Goal: Information Seeking & Learning: Compare options

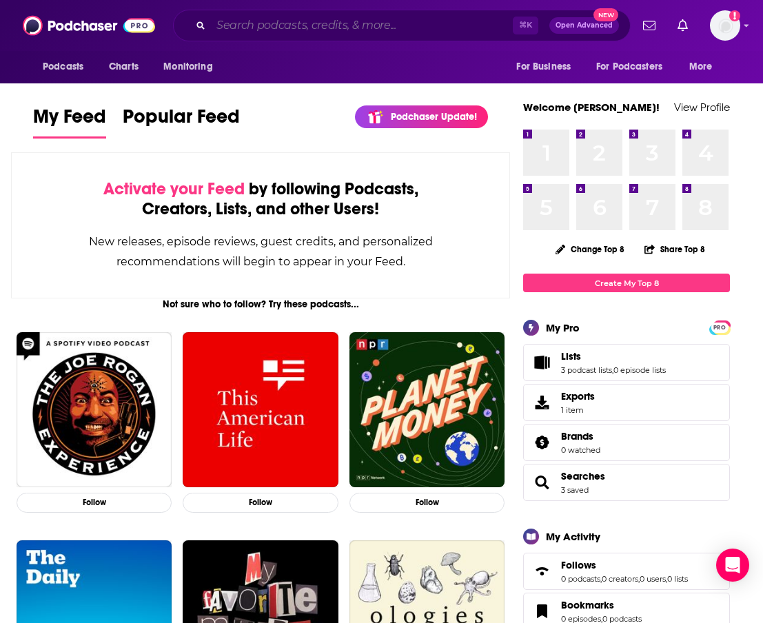
click at [245, 21] on input "Search podcasts, credits, & more..." at bounding box center [362, 25] width 302 height 22
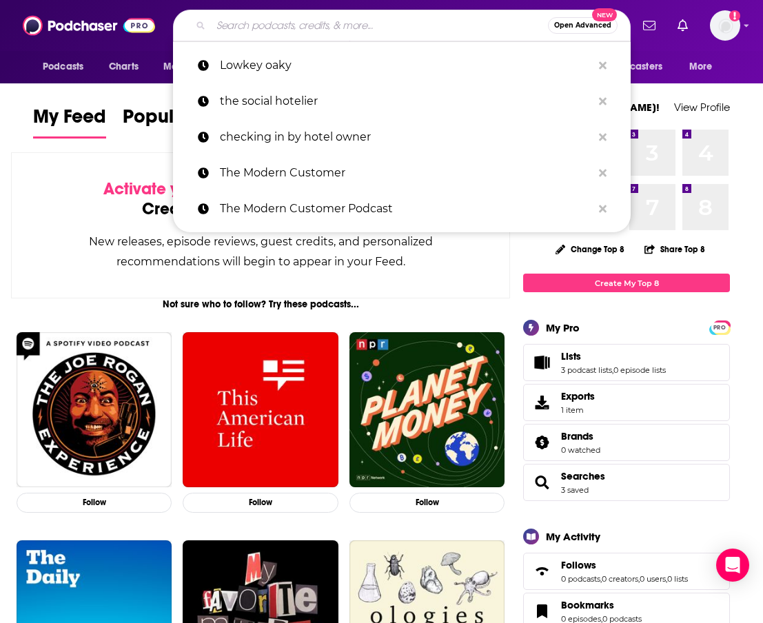
paste input "[URL][DOMAIN_NAME]"
type input "[URL][DOMAIN_NAME]"
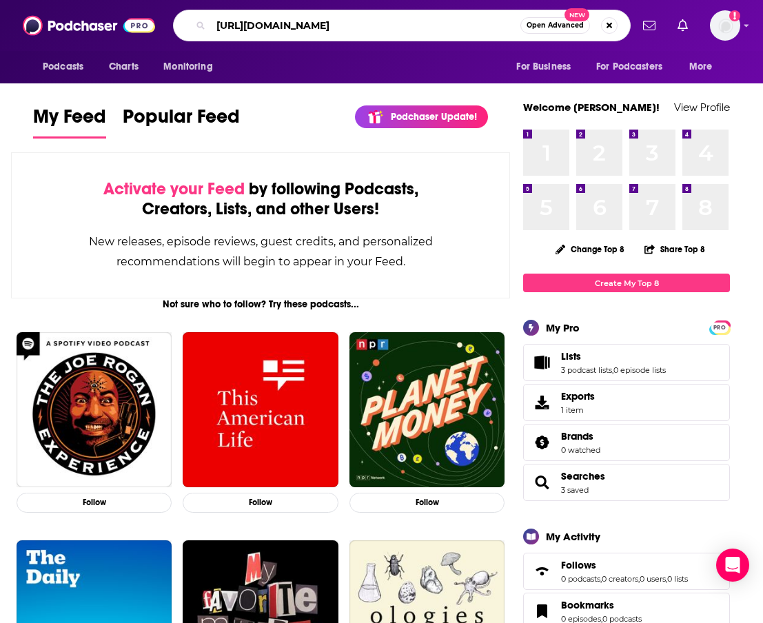
click at [245, 18] on input "[URL][DOMAIN_NAME]" at bounding box center [365, 25] width 309 height 22
type input "Good Morning Hospitality"
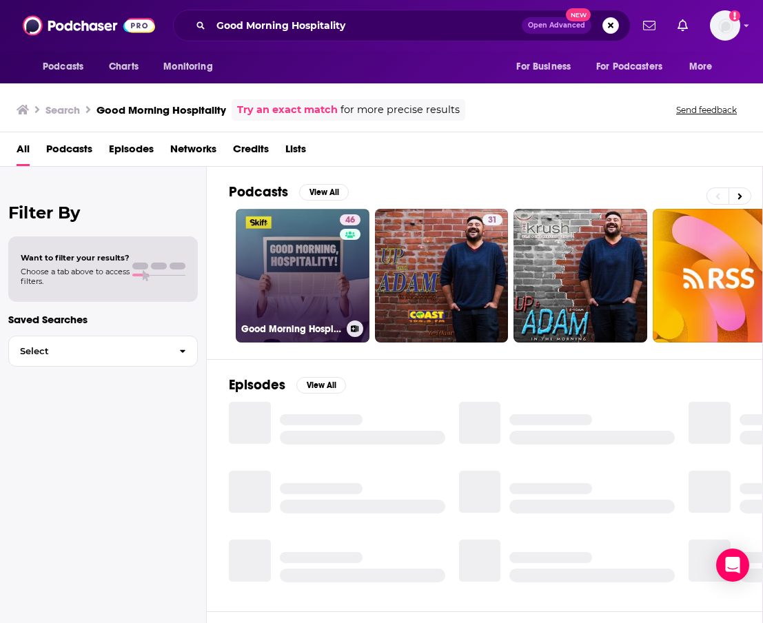
click at [326, 257] on link "46 Good Morning Hospitality" at bounding box center [303, 276] width 134 height 134
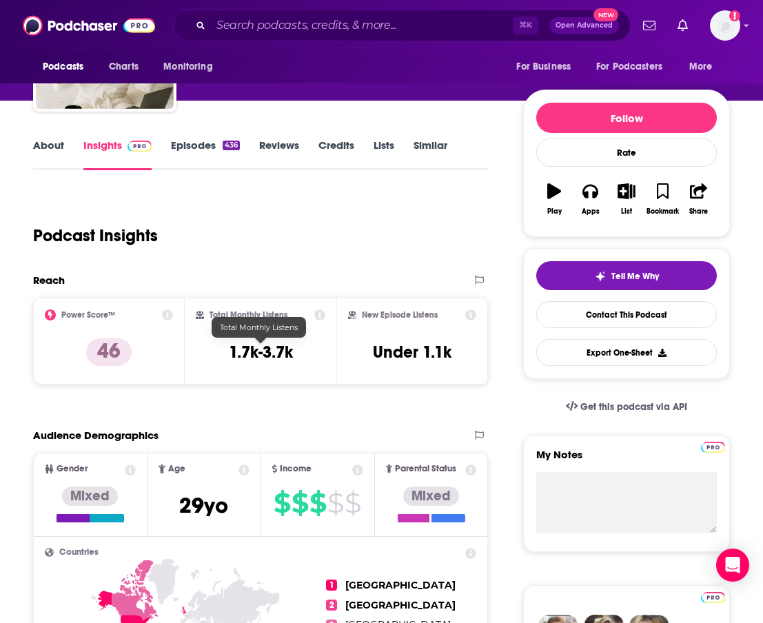
scroll to position [242, 0]
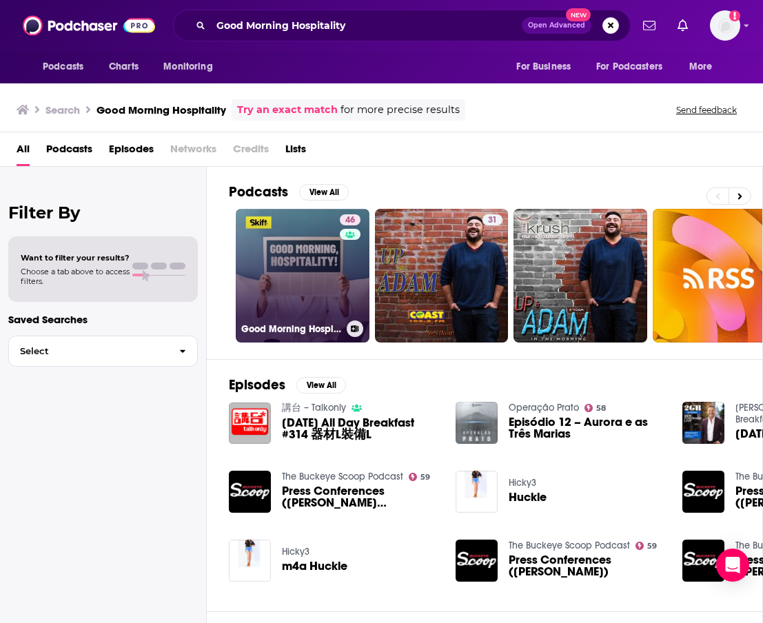
click at [300, 317] on link "46 Good Morning Hospitality" at bounding box center [303, 276] width 134 height 134
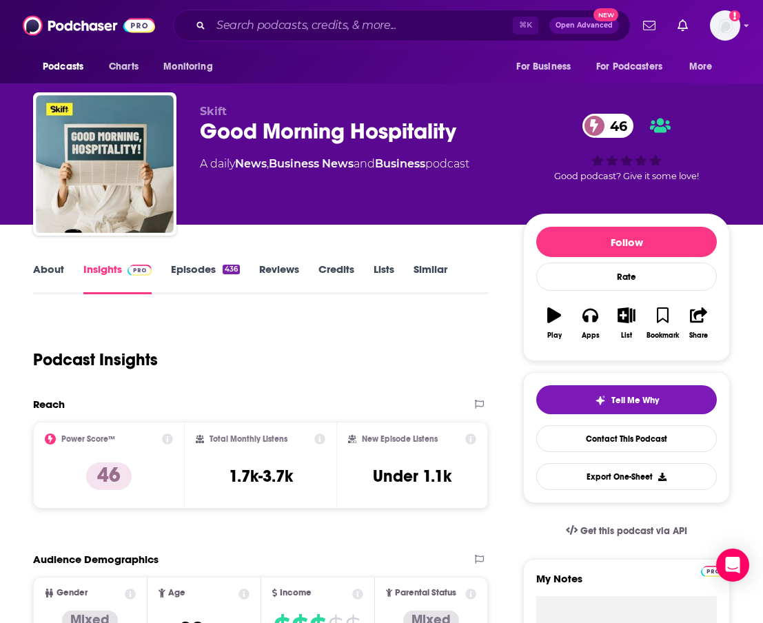
click at [51, 269] on link "About" at bounding box center [48, 279] width 31 height 32
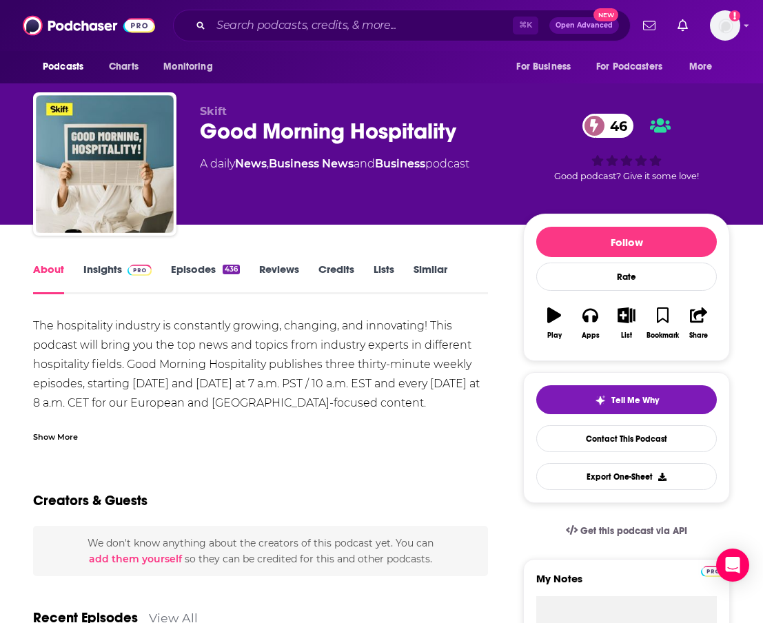
click at [160, 367] on div "The hospitality industry is constantly growing, changing, and innovating! This …" at bounding box center [260, 383] width 455 height 135
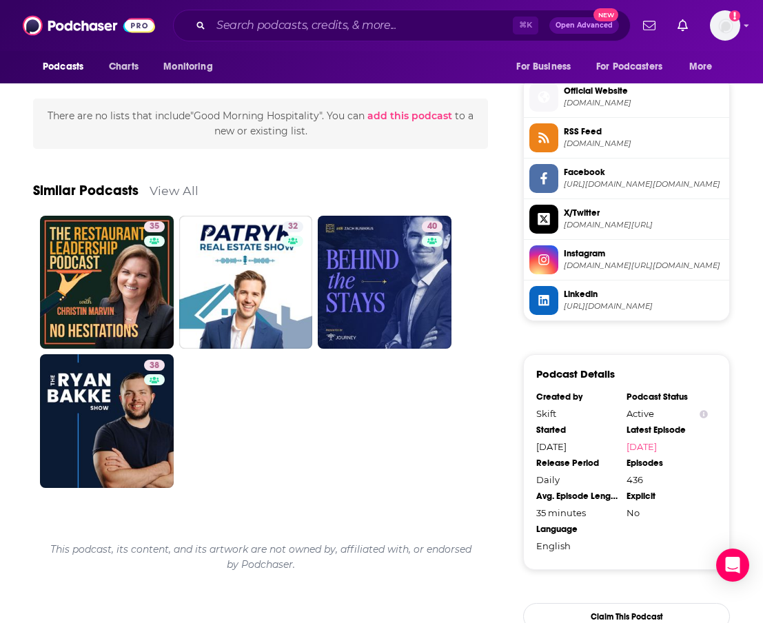
scroll to position [974, 0]
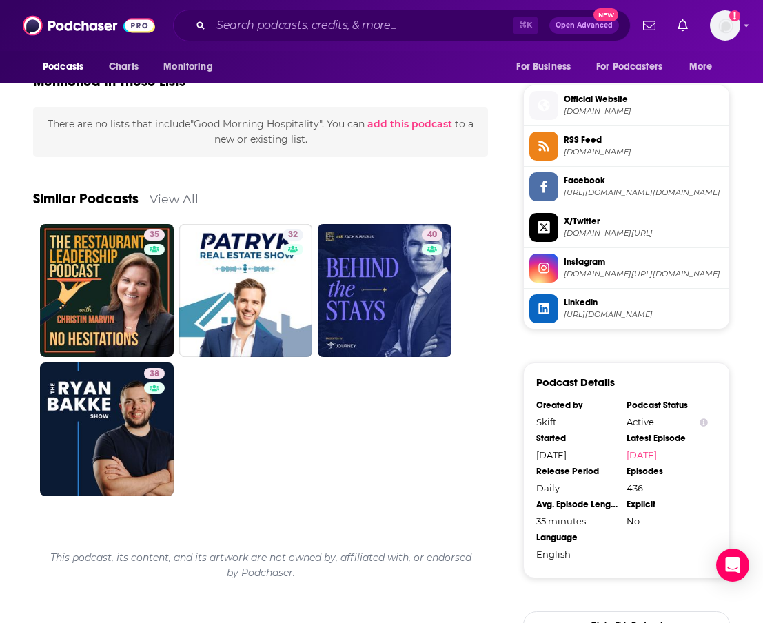
click at [172, 192] on link "View All" at bounding box center [174, 199] width 49 height 14
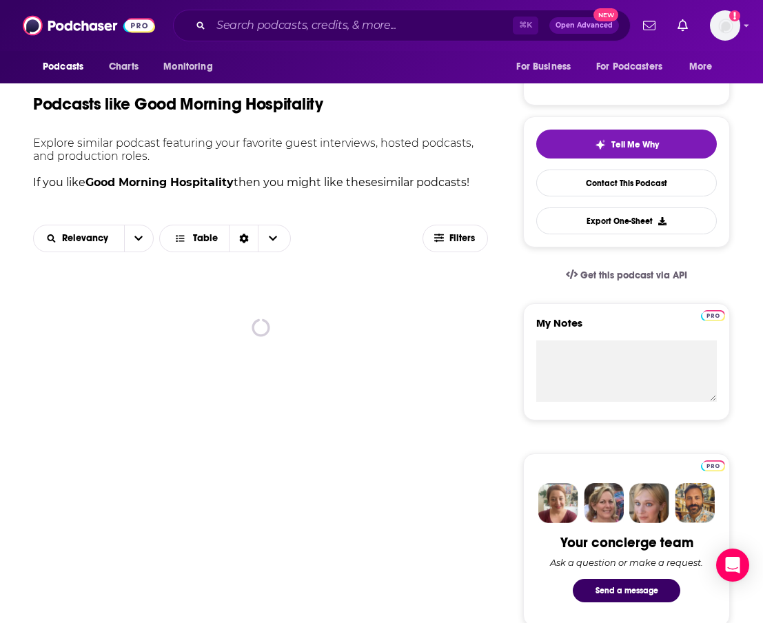
scroll to position [260, 0]
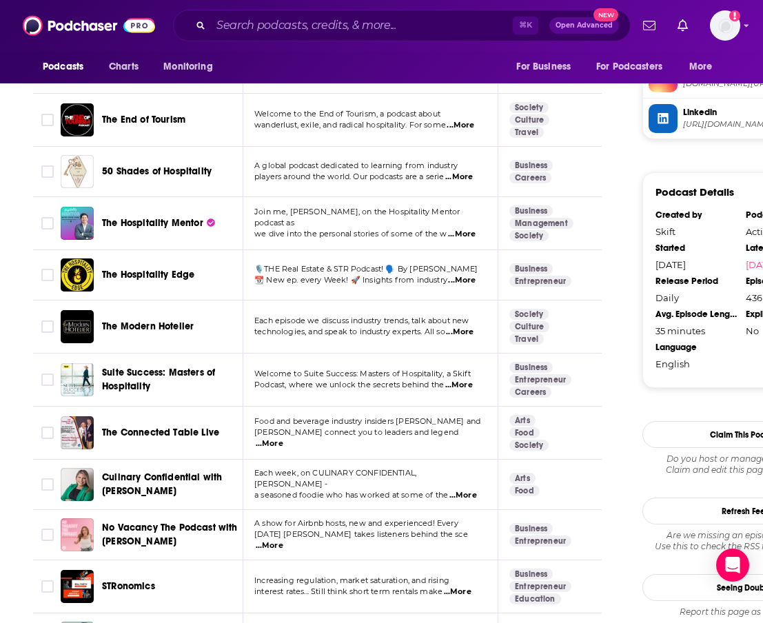
scroll to position [1897, 0]
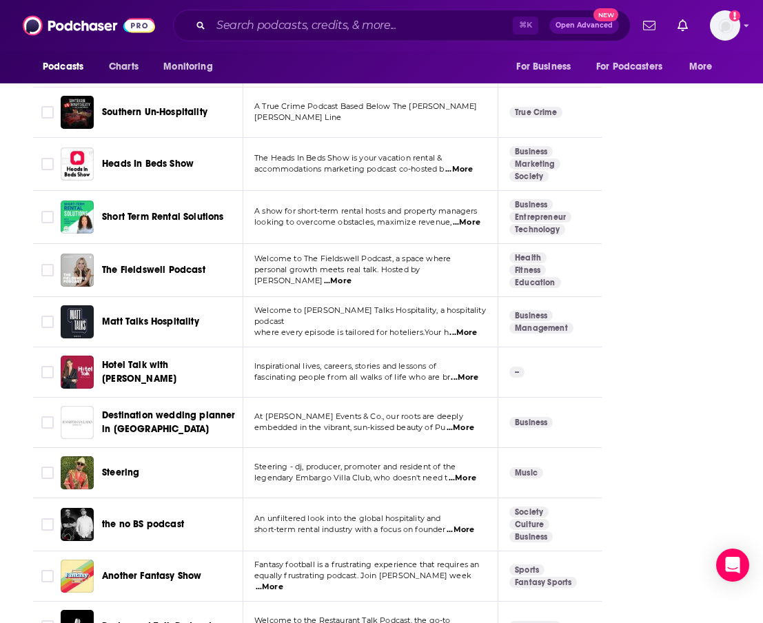
click at [464, 372] on span "...More" at bounding box center [465, 377] width 28 height 11
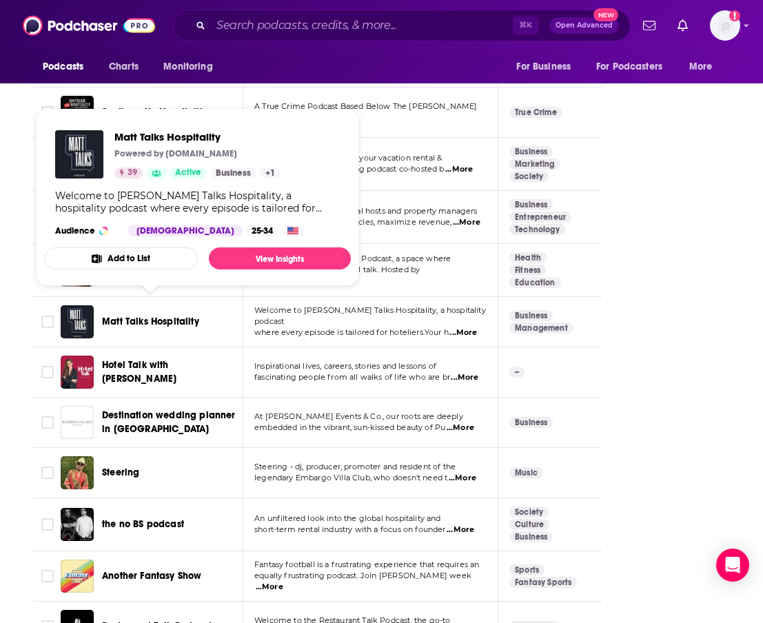
click at [181, 316] on span "Matt Talks Hospitality" at bounding box center [150, 322] width 97 height 12
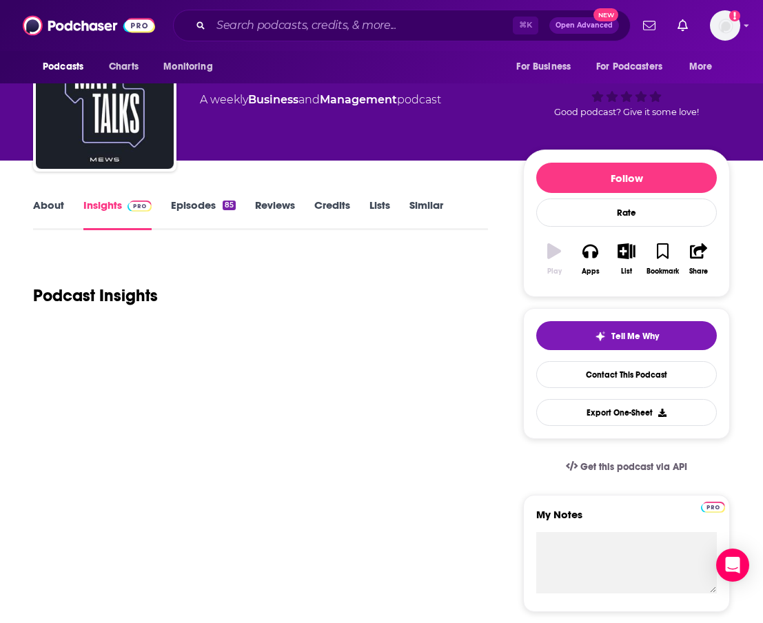
scroll to position [66, 0]
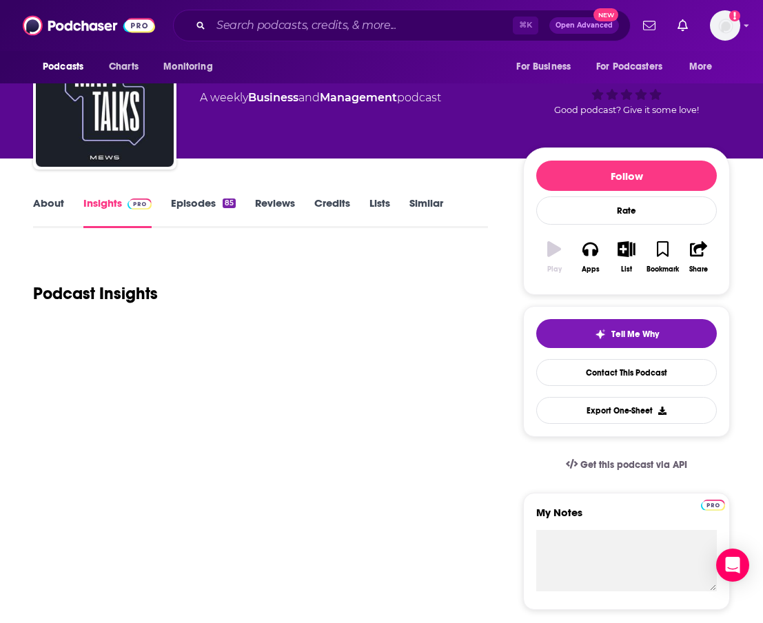
click at [181, 214] on link "Episodes 85" at bounding box center [203, 212] width 65 height 32
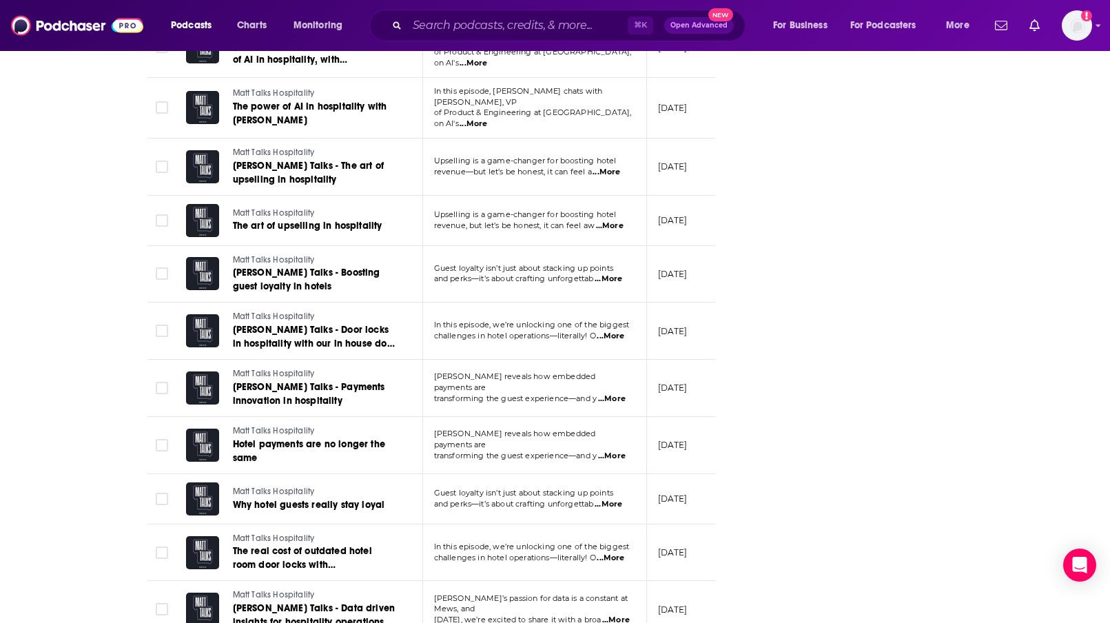
scroll to position [2782, 0]
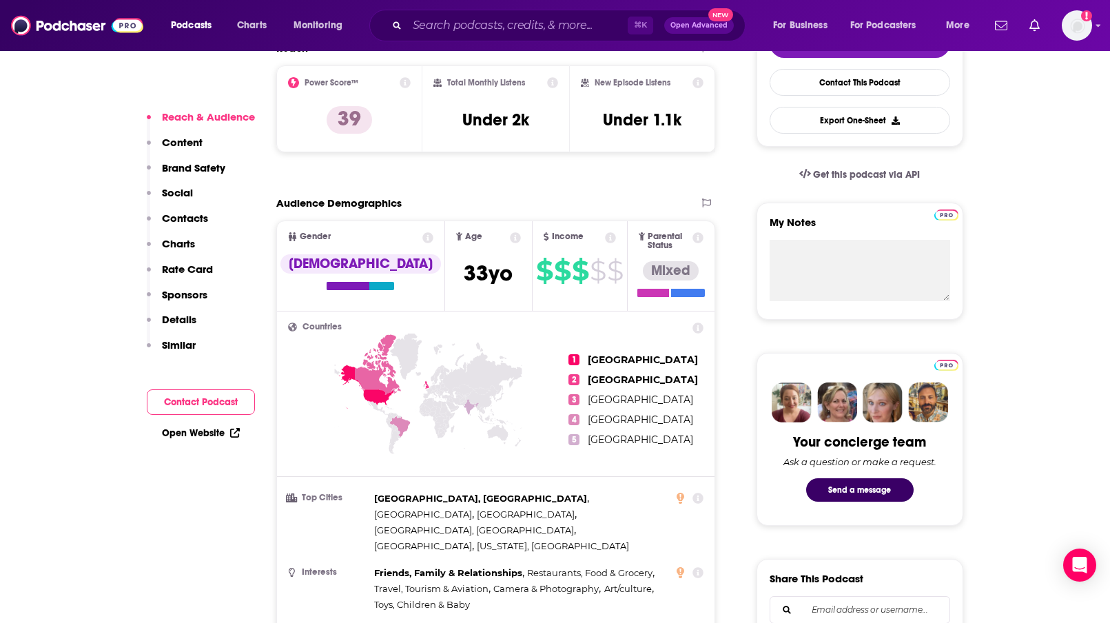
scroll to position [496, 0]
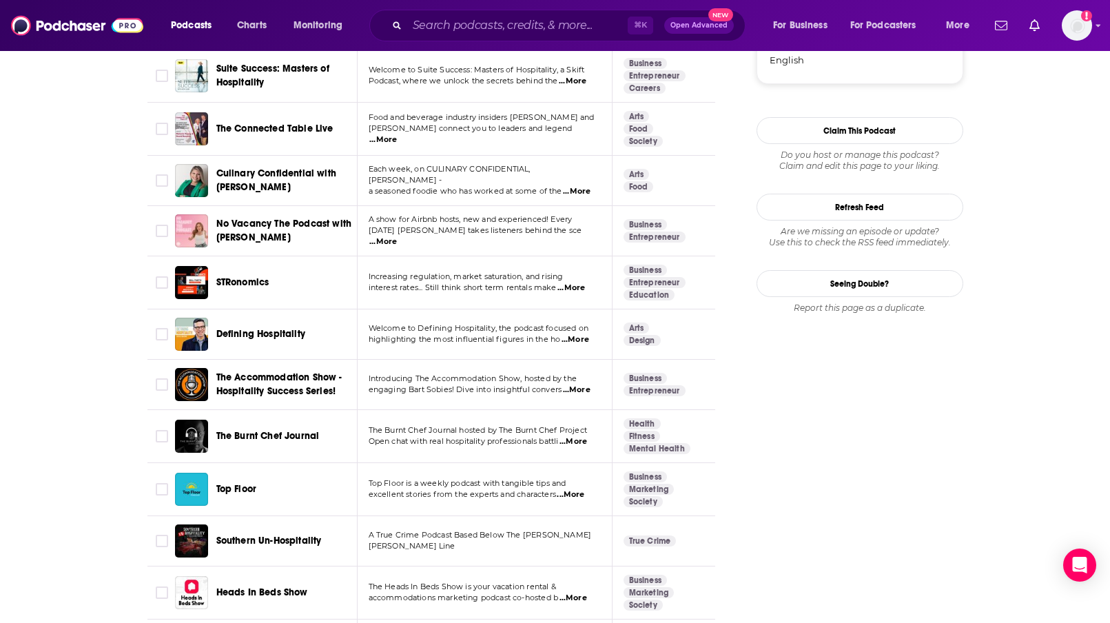
scroll to position [1470, 0]
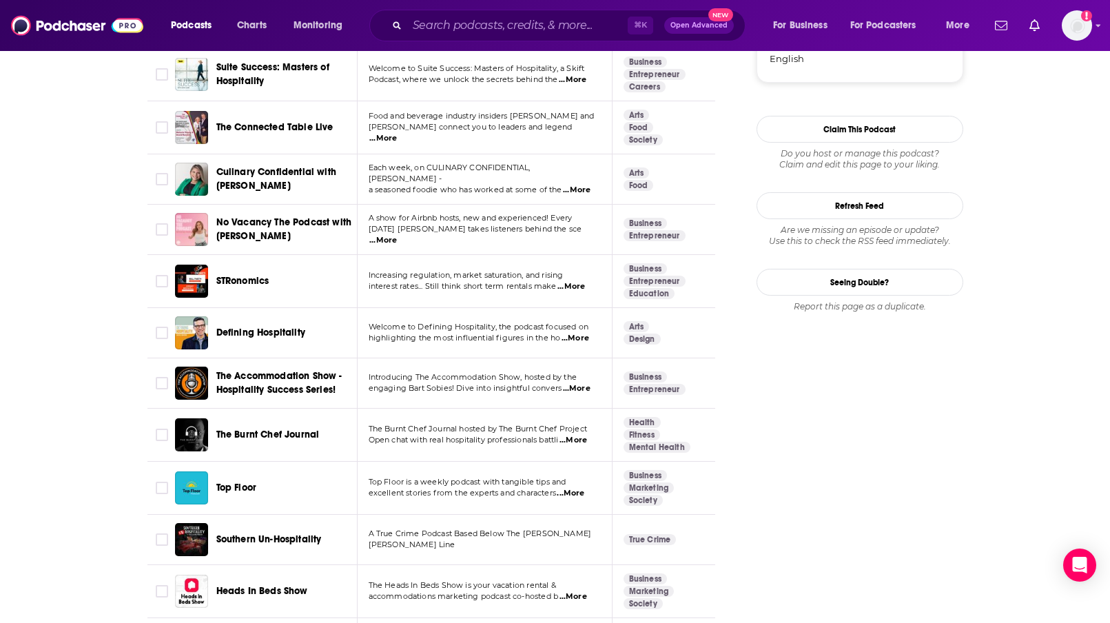
click at [575, 383] on span "...More" at bounding box center [577, 388] width 28 height 11
drag, startPoint x: 320, startPoint y: 382, endPoint x: 333, endPoint y: 378, distance: 13.7
click at [323, 381] on div "The Accommodation Show - Hospitality Success Series!" at bounding box center [287, 383] width 143 height 33
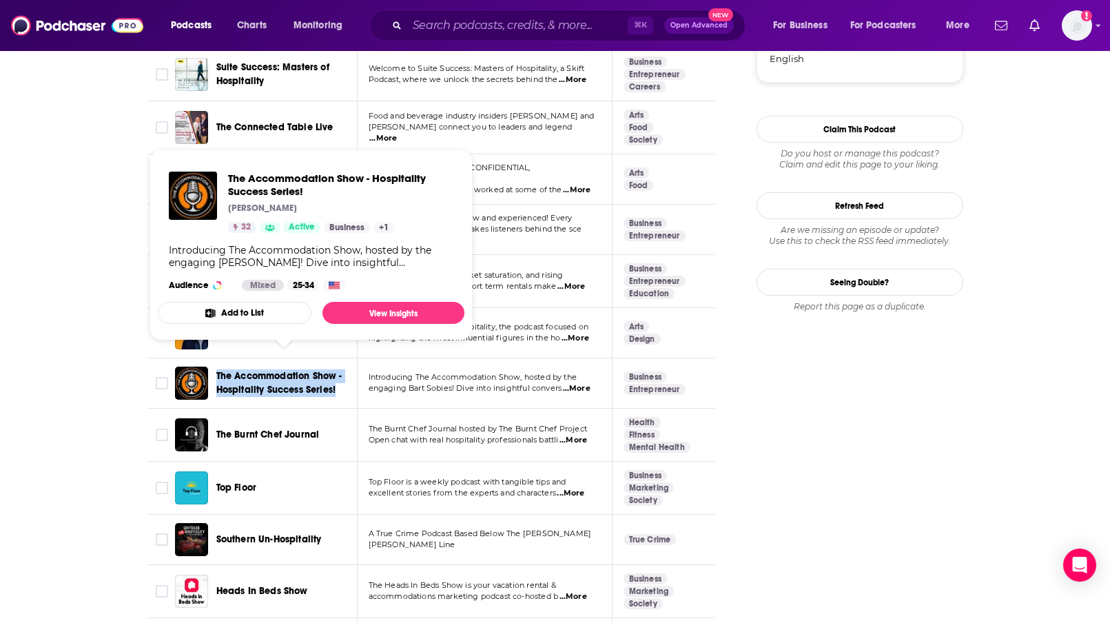
drag, startPoint x: 216, startPoint y: 350, endPoint x: 345, endPoint y: 375, distance: 131.2
click at [345, 375] on div "The Accommodation Show - Hospitality Success Series!" at bounding box center [287, 383] width 143 height 33
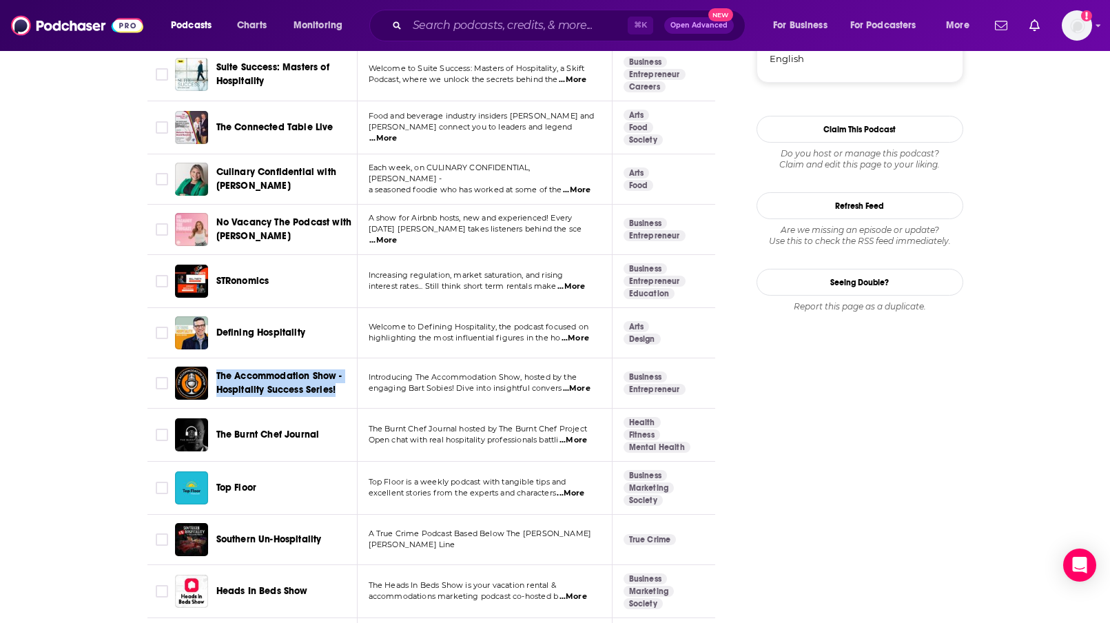
copy span "The Accommodation Show - Hospitality Success Series!"
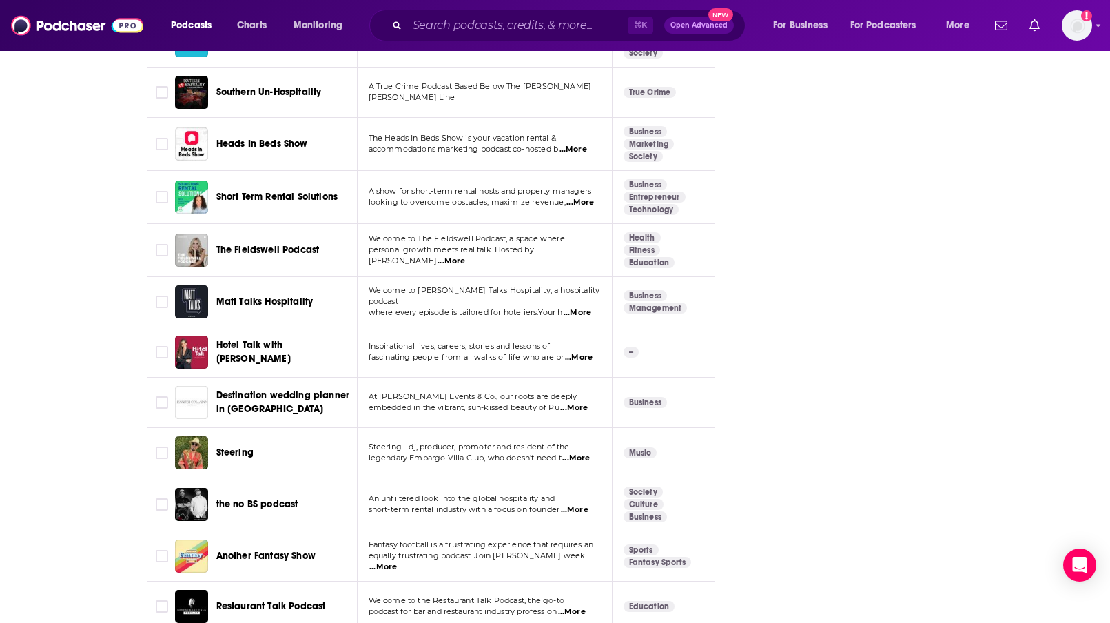
scroll to position [1918, 0]
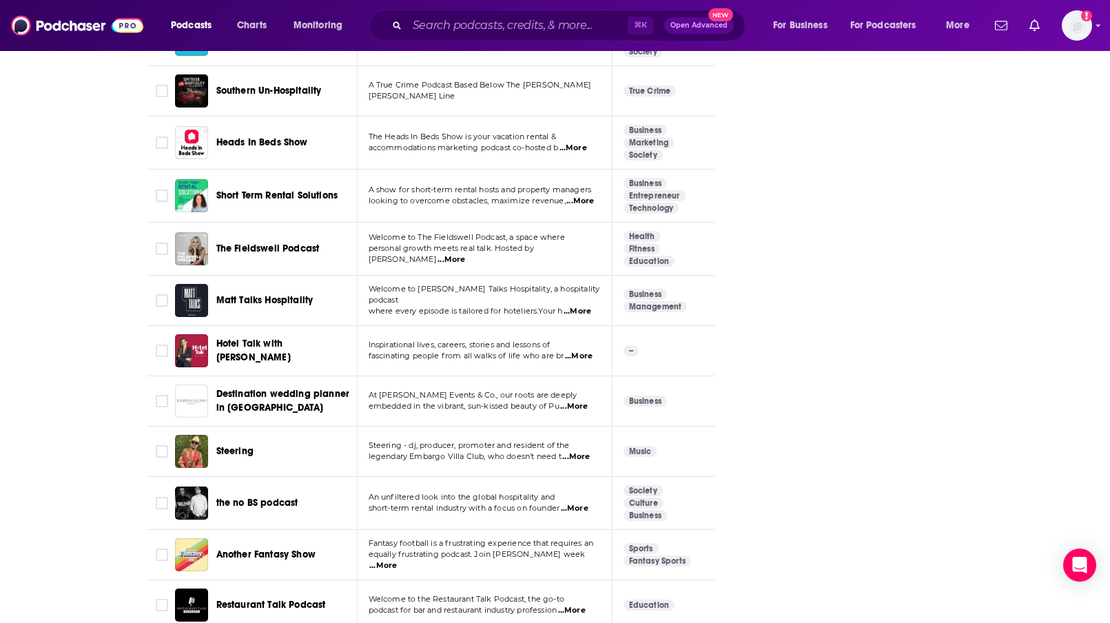
click at [574, 351] on span "...More" at bounding box center [579, 356] width 28 height 11
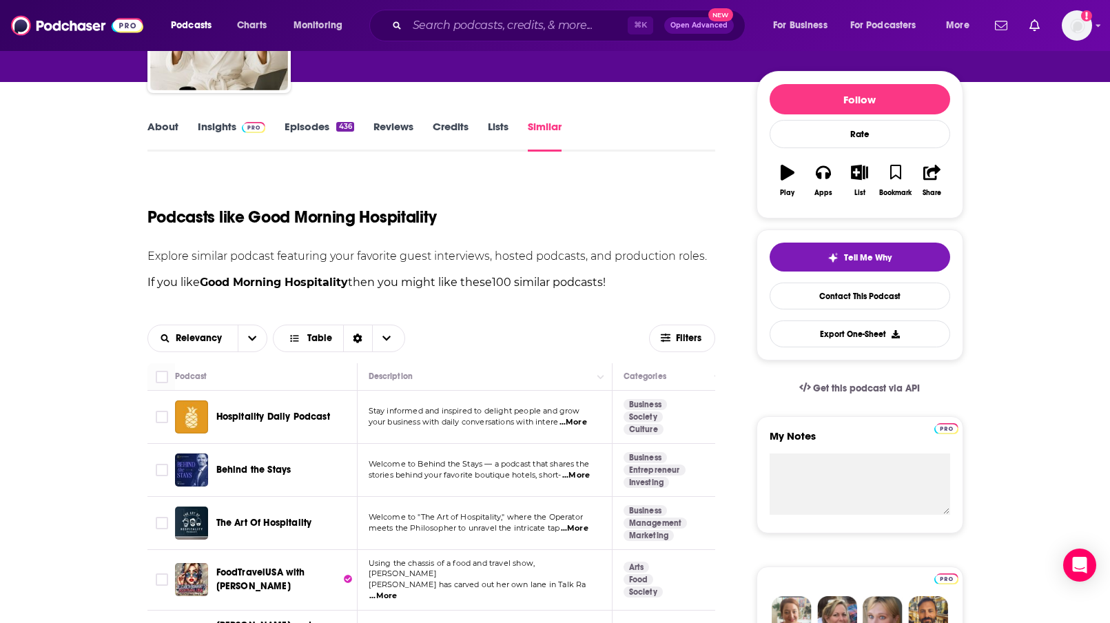
scroll to position [235, 0]
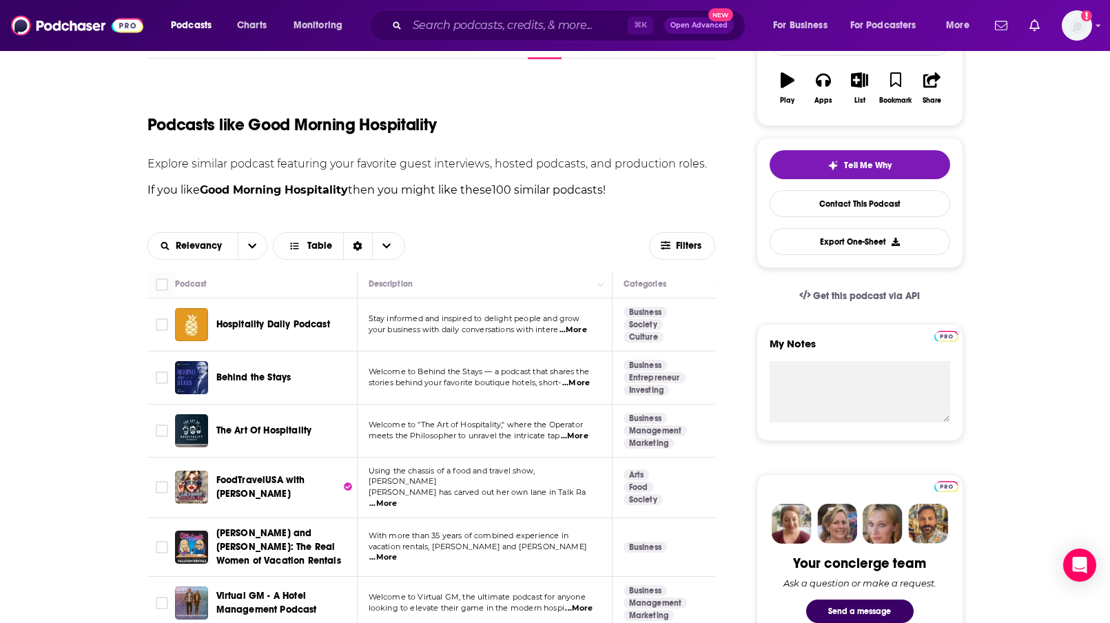
click at [287, 320] on span "Hospitality Daily Podcast" at bounding box center [273, 324] width 114 height 12
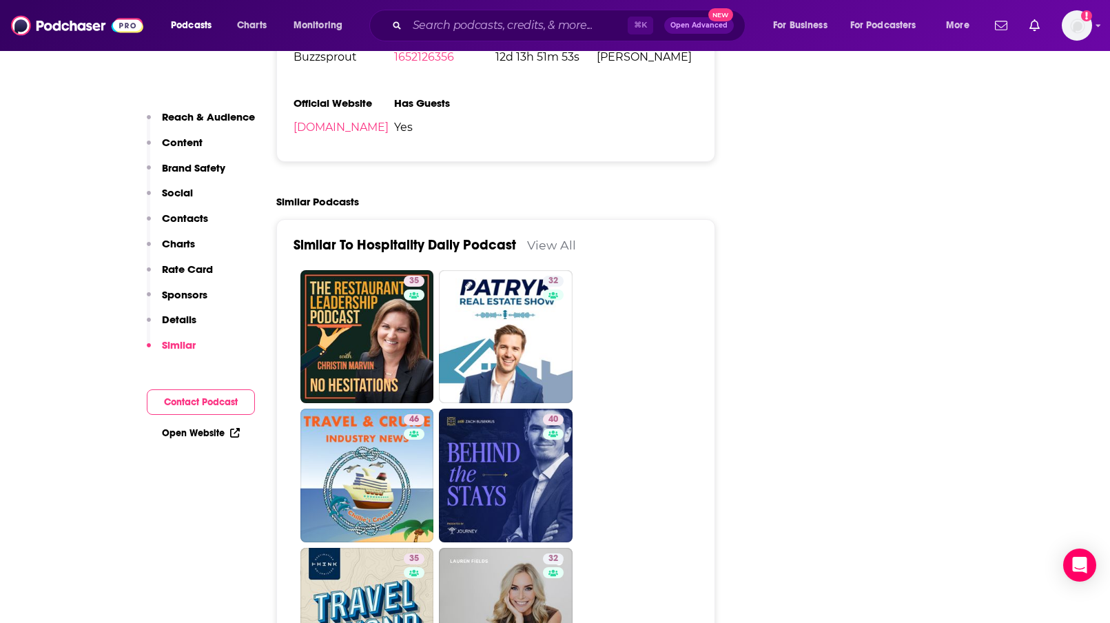
scroll to position [2558, 0]
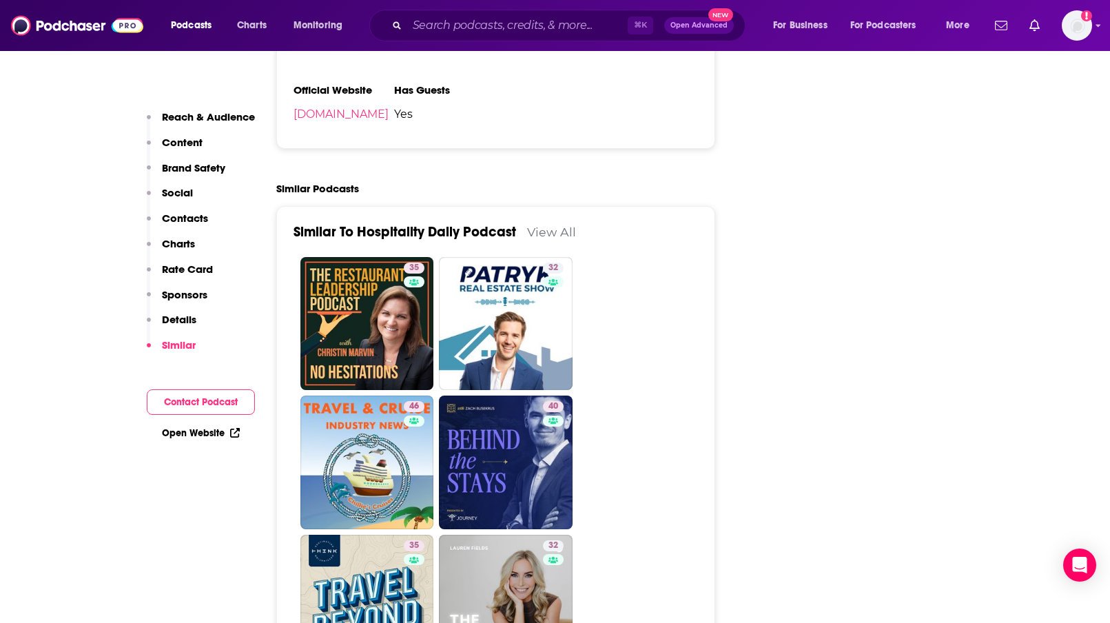
click at [538, 225] on link "View All" at bounding box center [551, 232] width 49 height 14
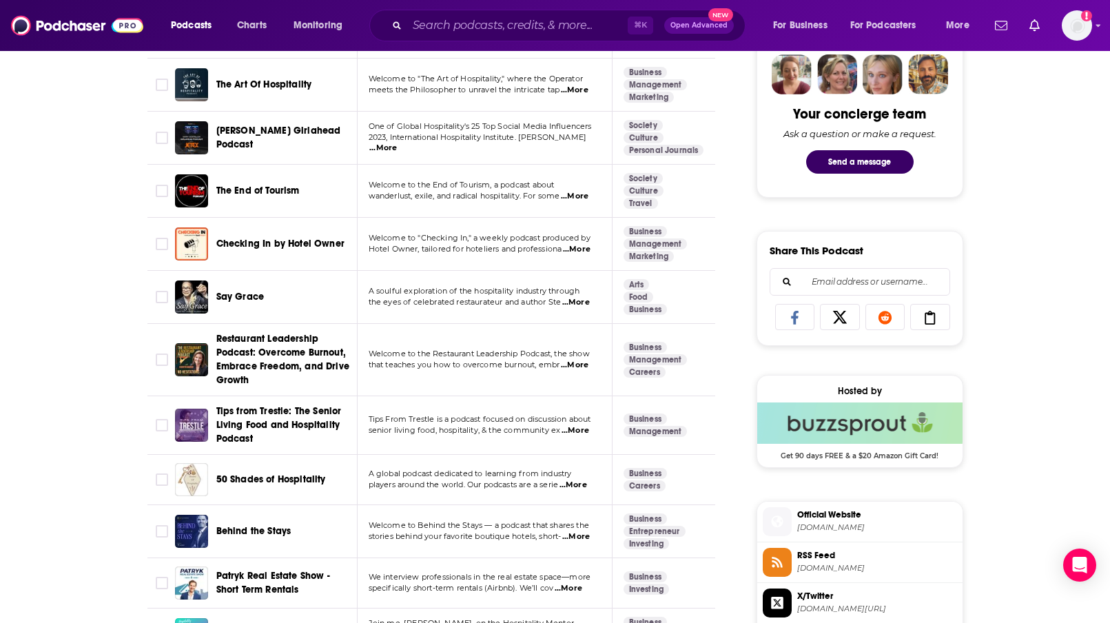
scroll to position [737, 0]
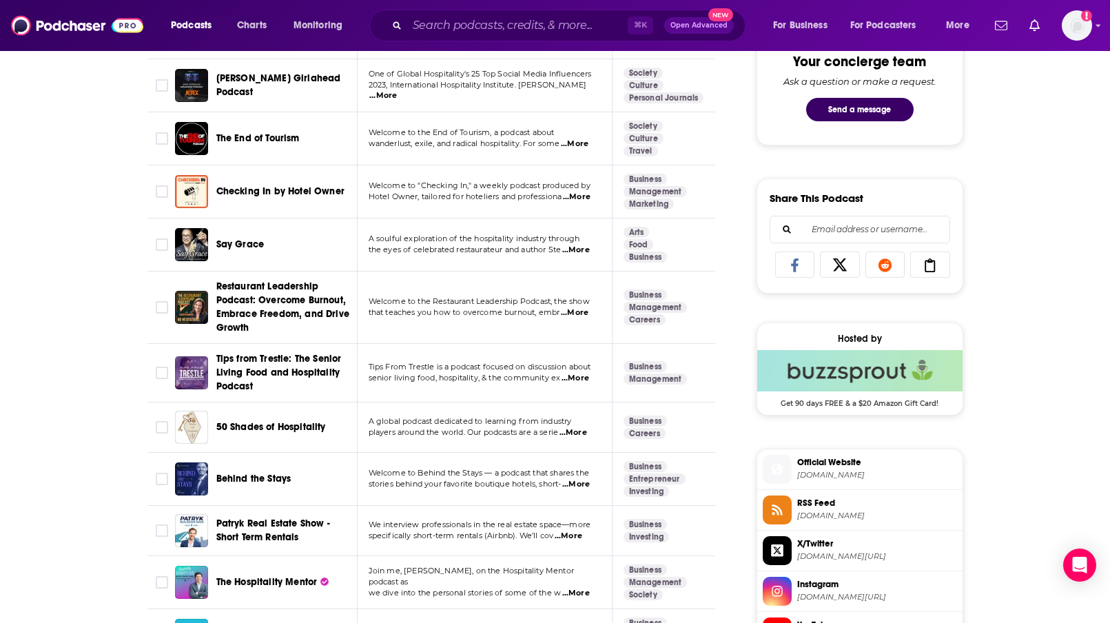
click at [584, 433] on span "...More" at bounding box center [574, 432] width 28 height 11
click at [373, 306] on span "Welcome to the Restaurant Leadership Podcast, the show" at bounding box center [479, 301] width 221 height 10
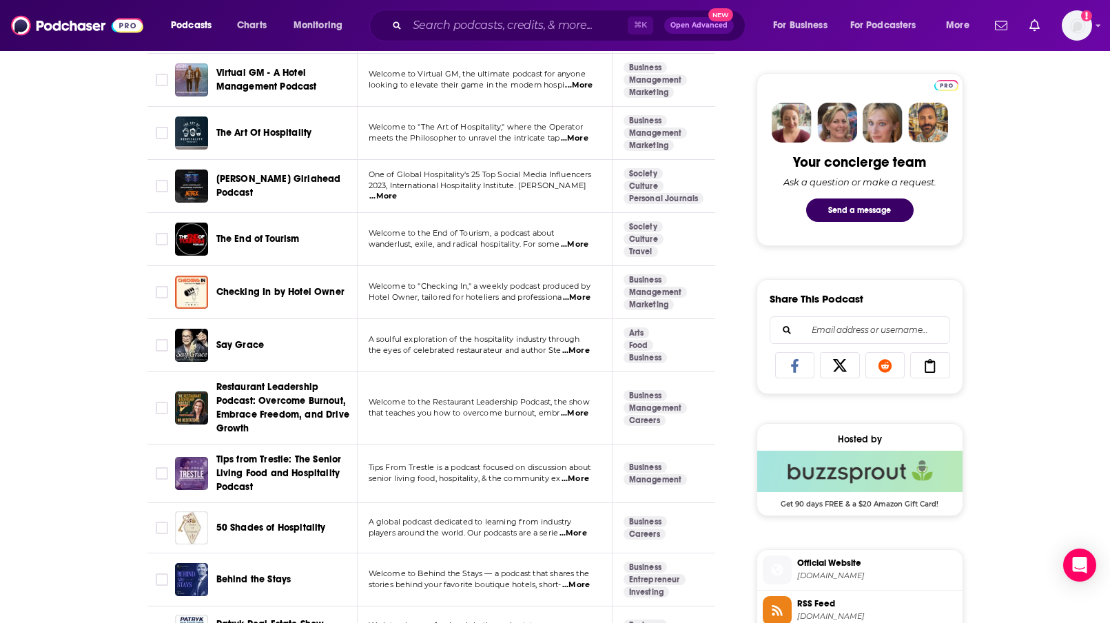
scroll to position [630, 0]
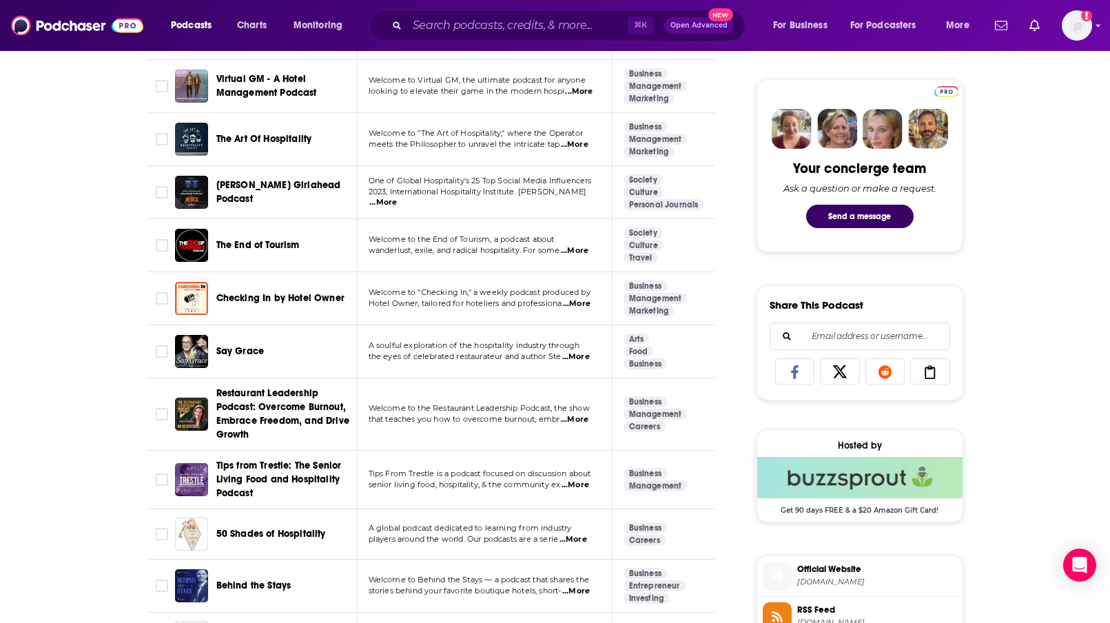
click at [575, 307] on span "...More" at bounding box center [577, 303] width 28 height 11
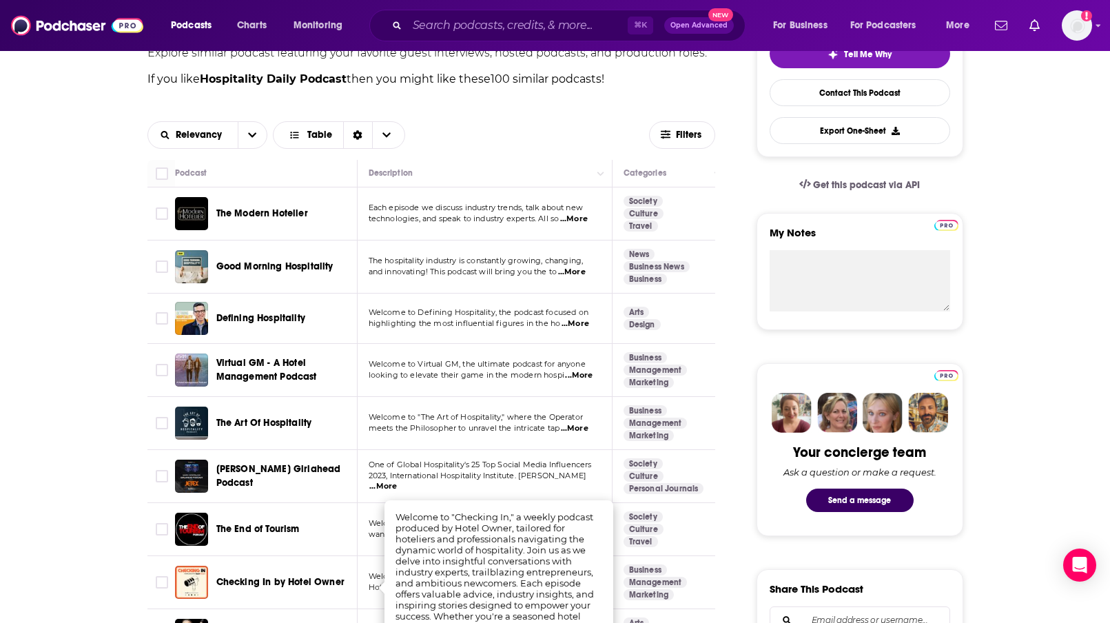
scroll to position [362, 0]
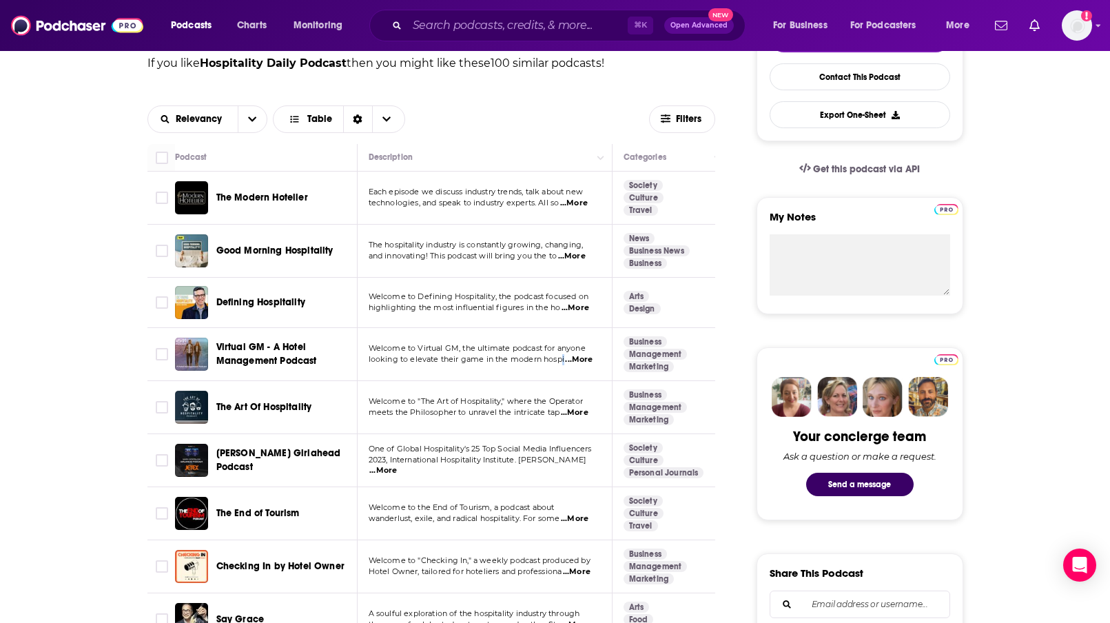
click at [564, 362] on span "looking to elevate their game in the modern hospi" at bounding box center [467, 359] width 196 height 10
click at [574, 359] on span "...More" at bounding box center [579, 359] width 28 height 11
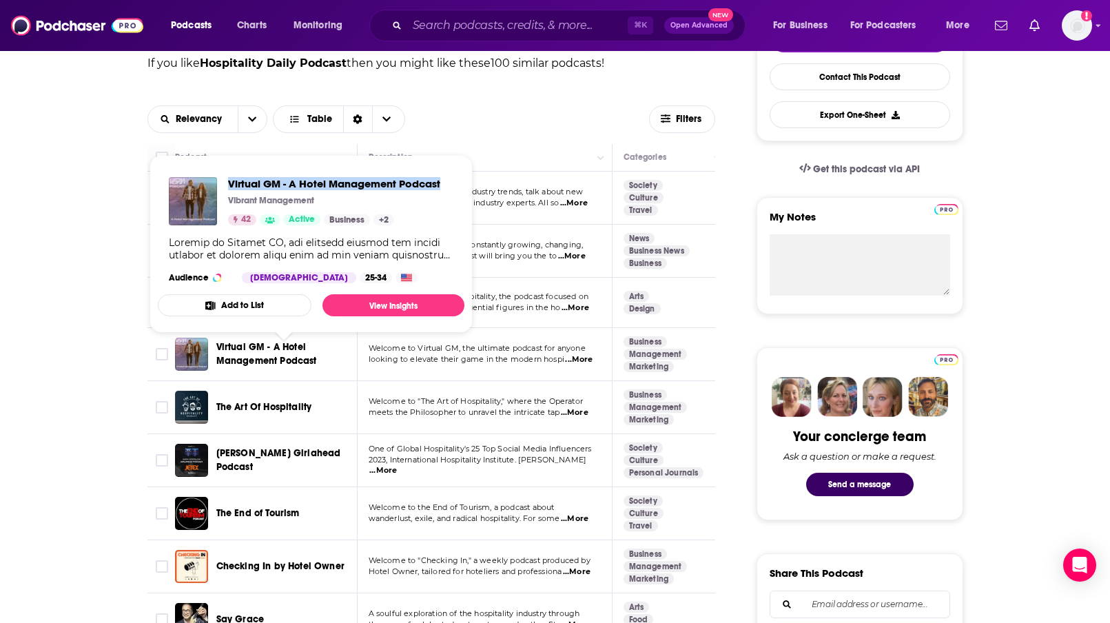
drag, startPoint x: 225, startPoint y: 183, endPoint x: 449, endPoint y: 182, distance: 224.6
click at [446, 181] on div "Virtual GM - A Hotel Management Podcast Vibrant Management 42 Active Business +…" at bounding box center [311, 230] width 307 height 128
copy span "Virtual GM - A Hotel Management Podcast"
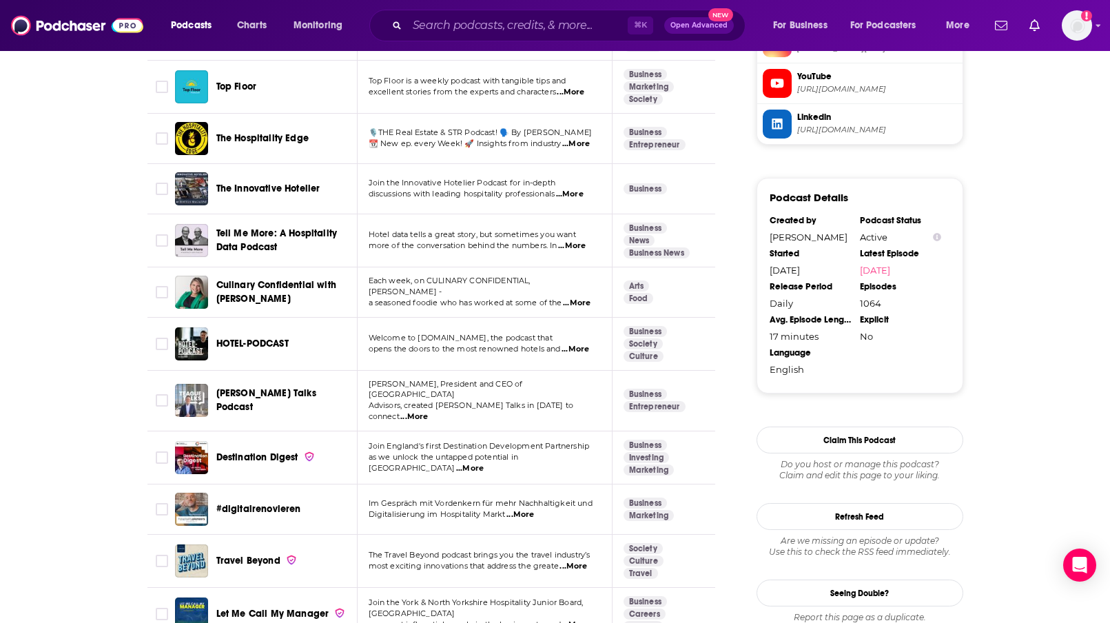
scroll to position [1300, 0]
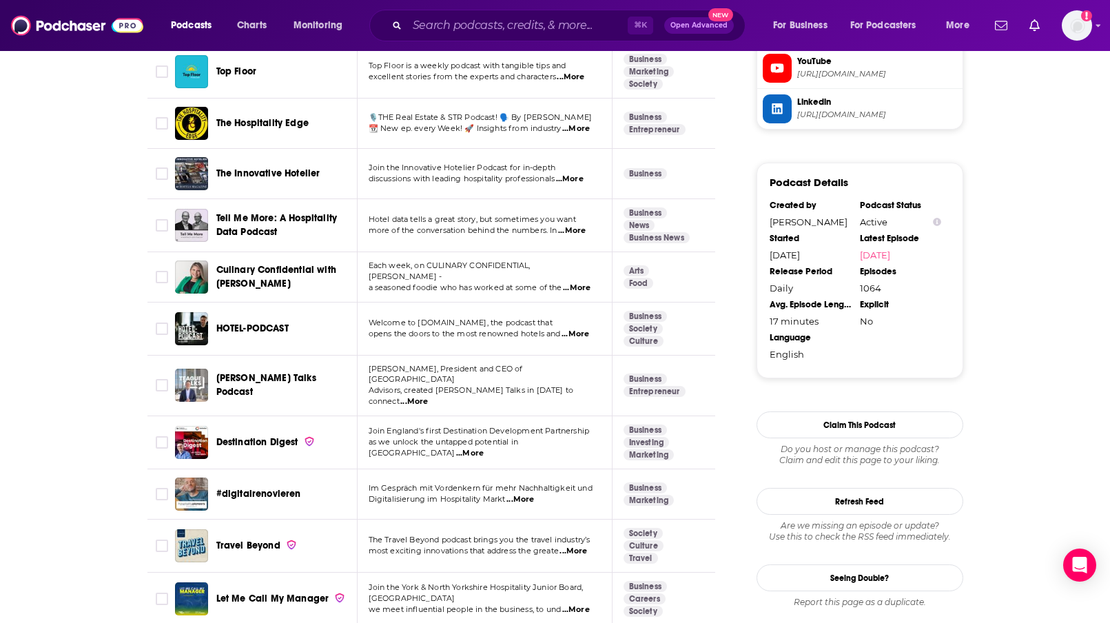
click at [562, 546] on p "most exciting innovations that address the greate ...More" at bounding box center [485, 551] width 232 height 11
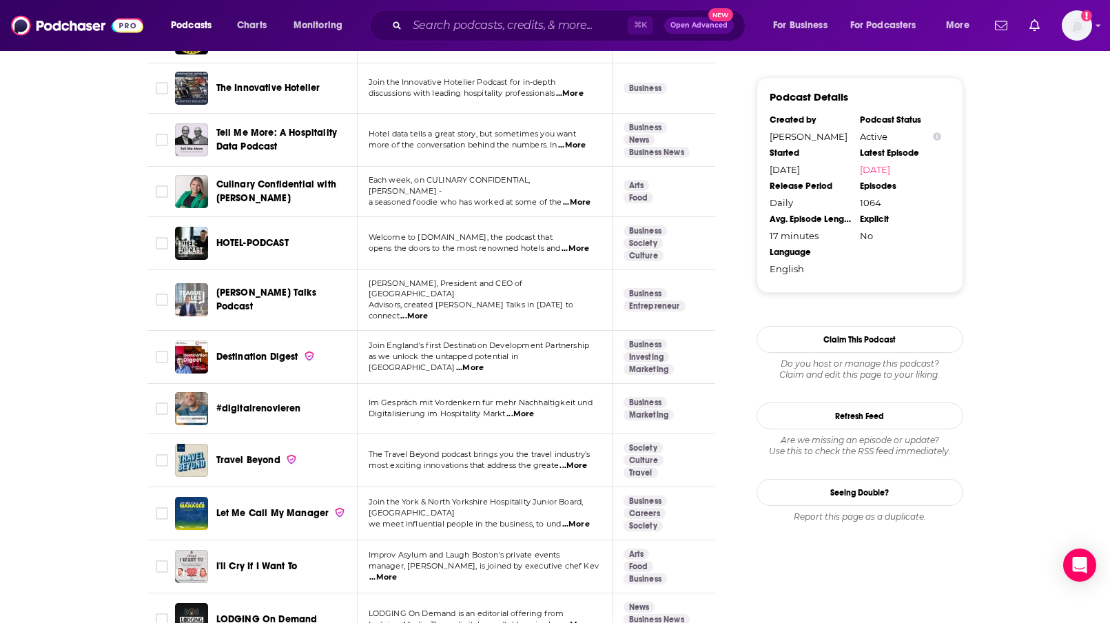
scroll to position [1398, 0]
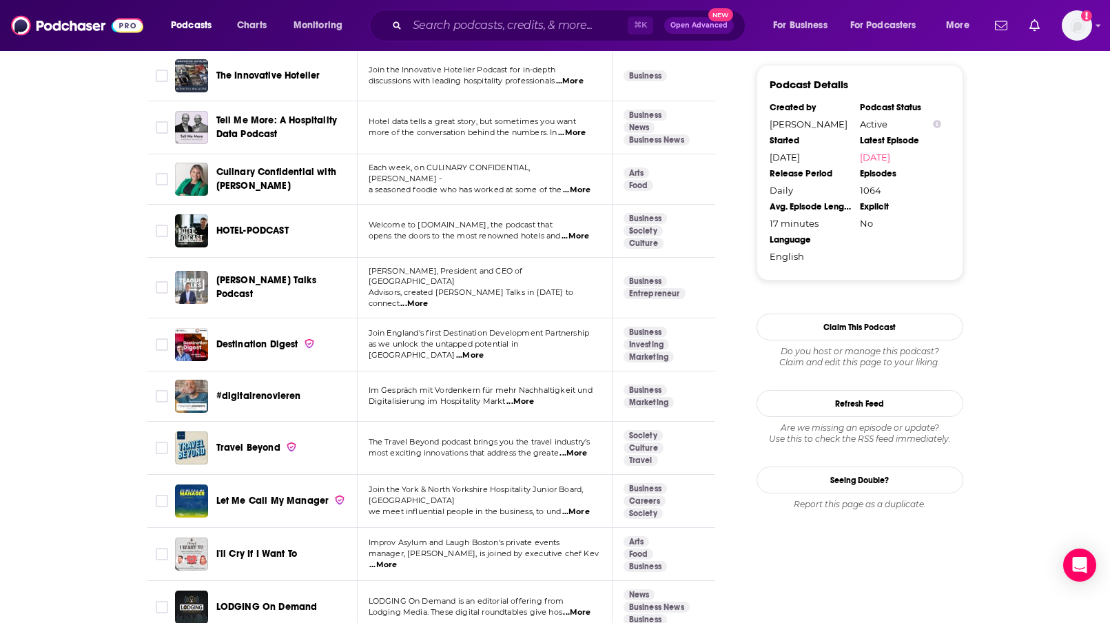
click at [570, 448] on span "...More" at bounding box center [574, 453] width 28 height 11
click at [342, 500] on div "Let Me Call My Manager" at bounding box center [287, 500] width 143 height 33
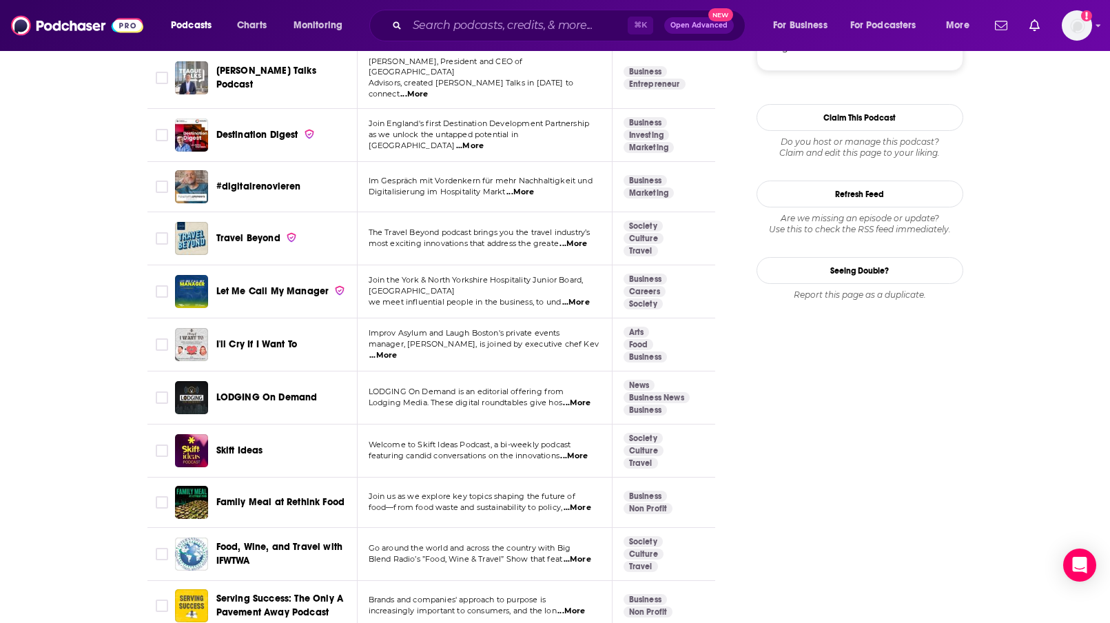
scroll to position [1644, 0]
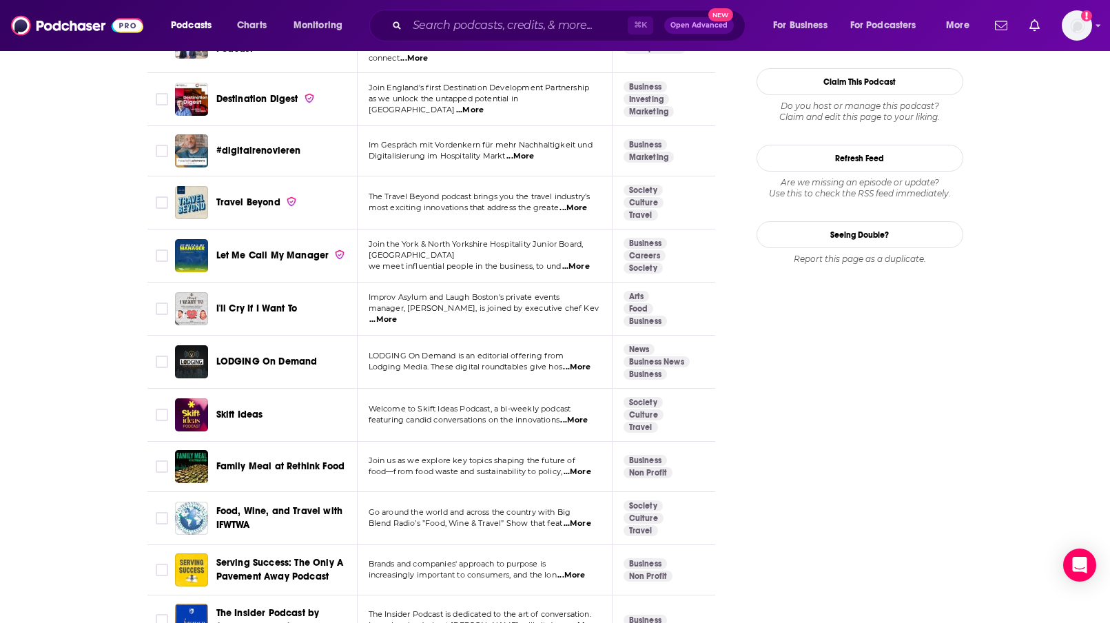
click at [577, 416] on td "Welcome to Skift Ideas Podcast, a bi-weekly podcast featuring candid conversati…" at bounding box center [485, 415] width 255 height 53
click at [581, 415] on span "...More" at bounding box center [574, 420] width 28 height 11
click at [162, 342] on td at bounding box center [161, 362] width 28 height 53
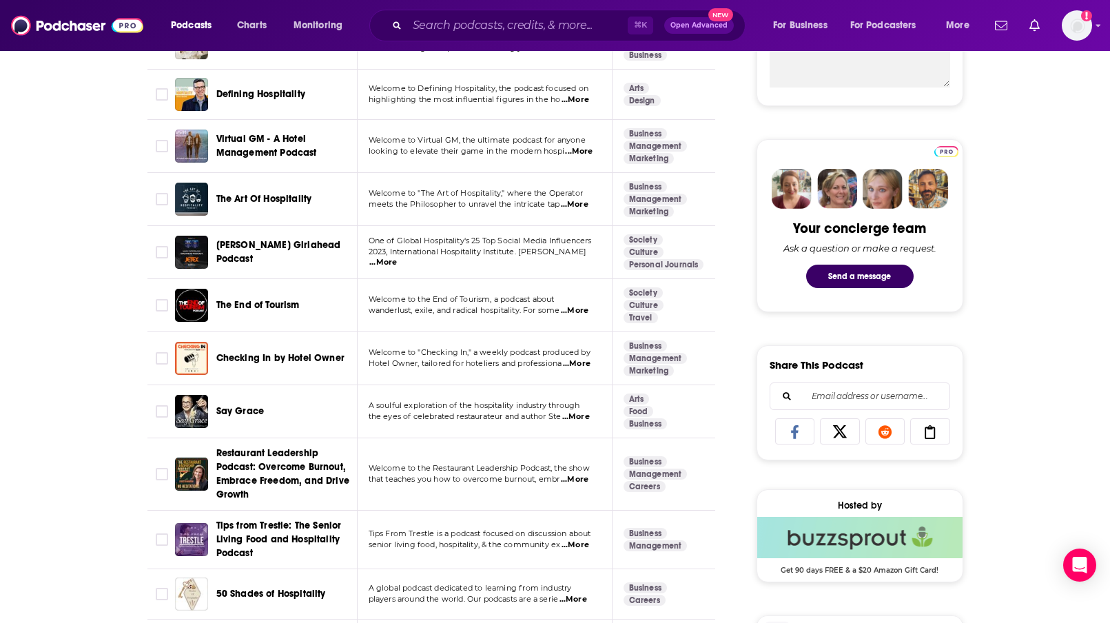
scroll to position [563, 0]
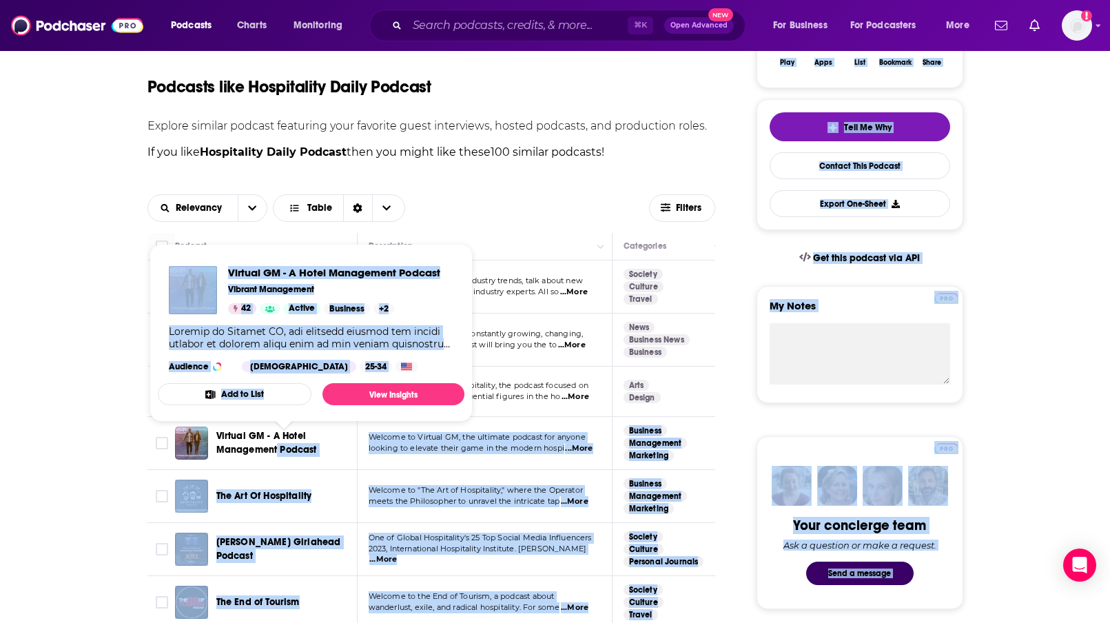
drag, startPoint x: 217, startPoint y: 427, endPoint x: 278, endPoint y: 455, distance: 67.2
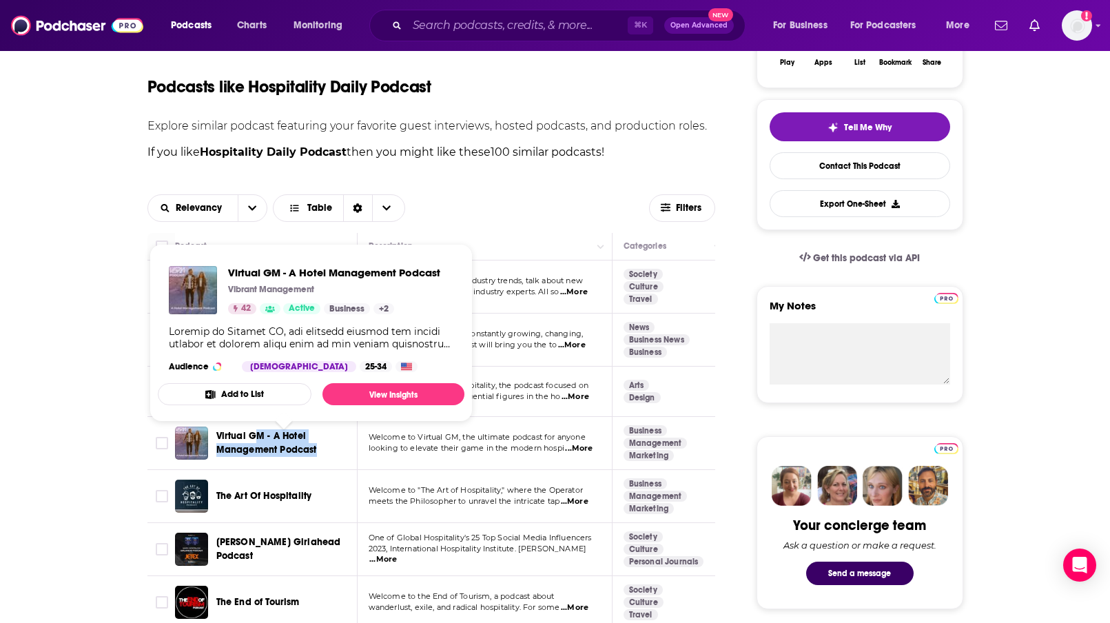
drag, startPoint x: 326, startPoint y: 458, endPoint x: 250, endPoint y: 442, distance: 77.3
click at [253, 442] on div "Virtual GM - A Hotel Management Podcast" at bounding box center [287, 443] width 143 height 33
drag, startPoint x: 214, startPoint y: 433, endPoint x: 321, endPoint y: 453, distance: 108.5
click at [323, 453] on div "Virtual GM - A Hotel Management Podcast" at bounding box center [267, 443] width 185 height 33
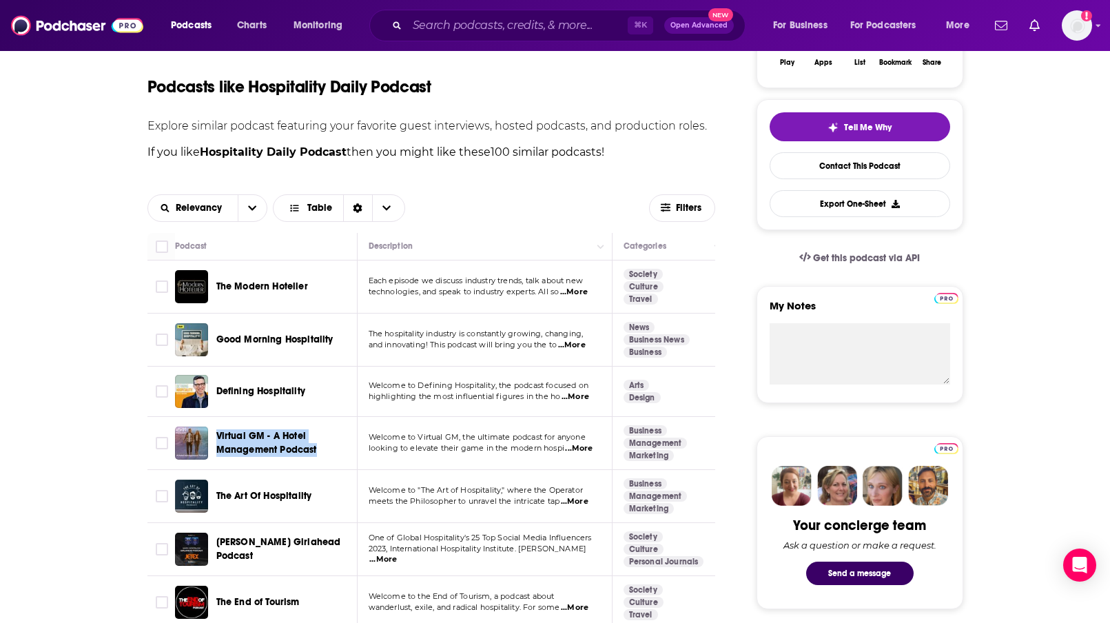
copy span "Virtual GM - A Hotel Management Podcast"
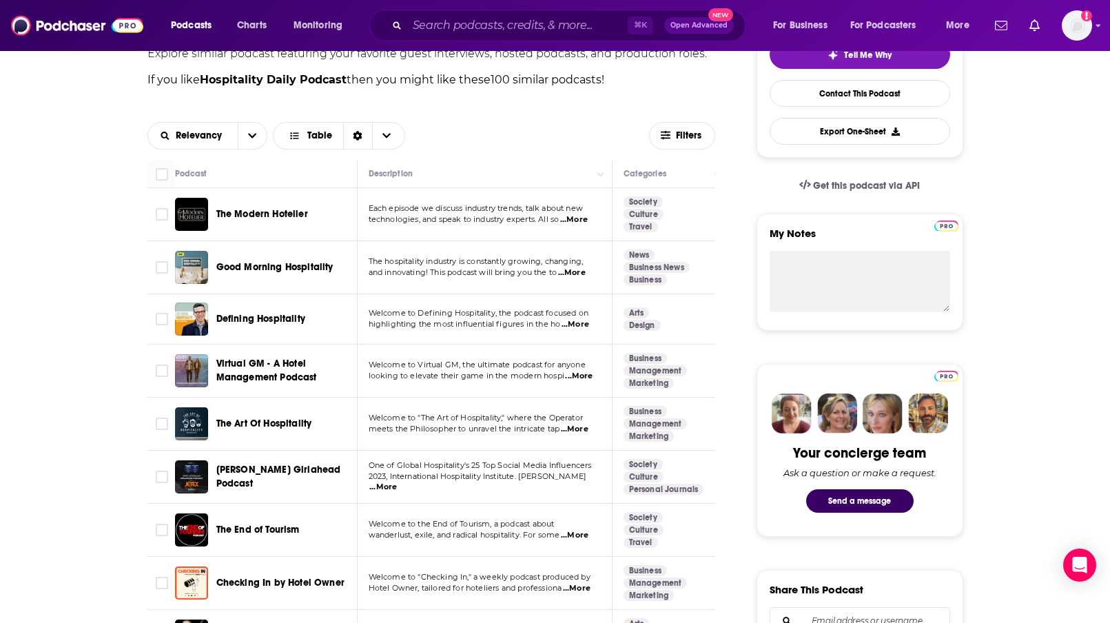
scroll to position [425, 0]
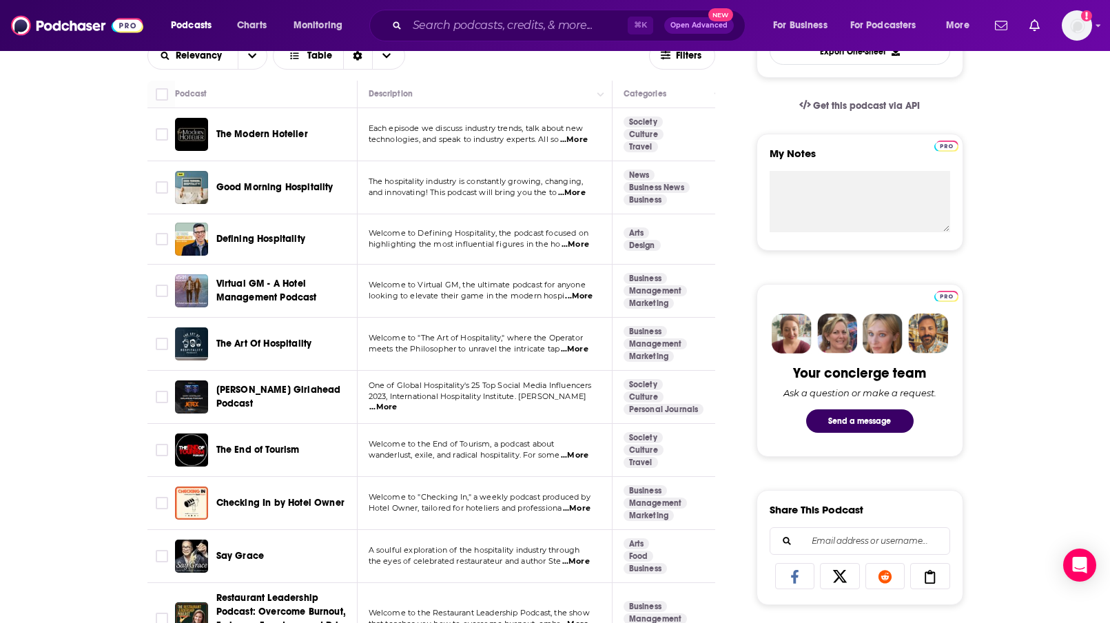
click at [576, 454] on span "...More" at bounding box center [575, 455] width 28 height 11
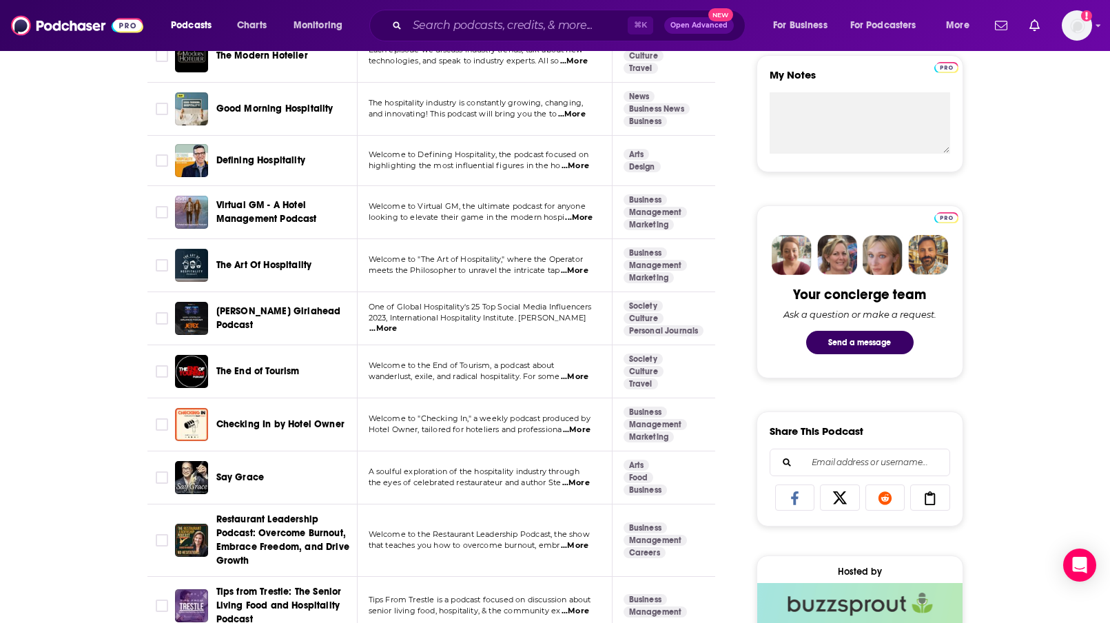
scroll to position [555, 0]
